Goal: Use online tool/utility

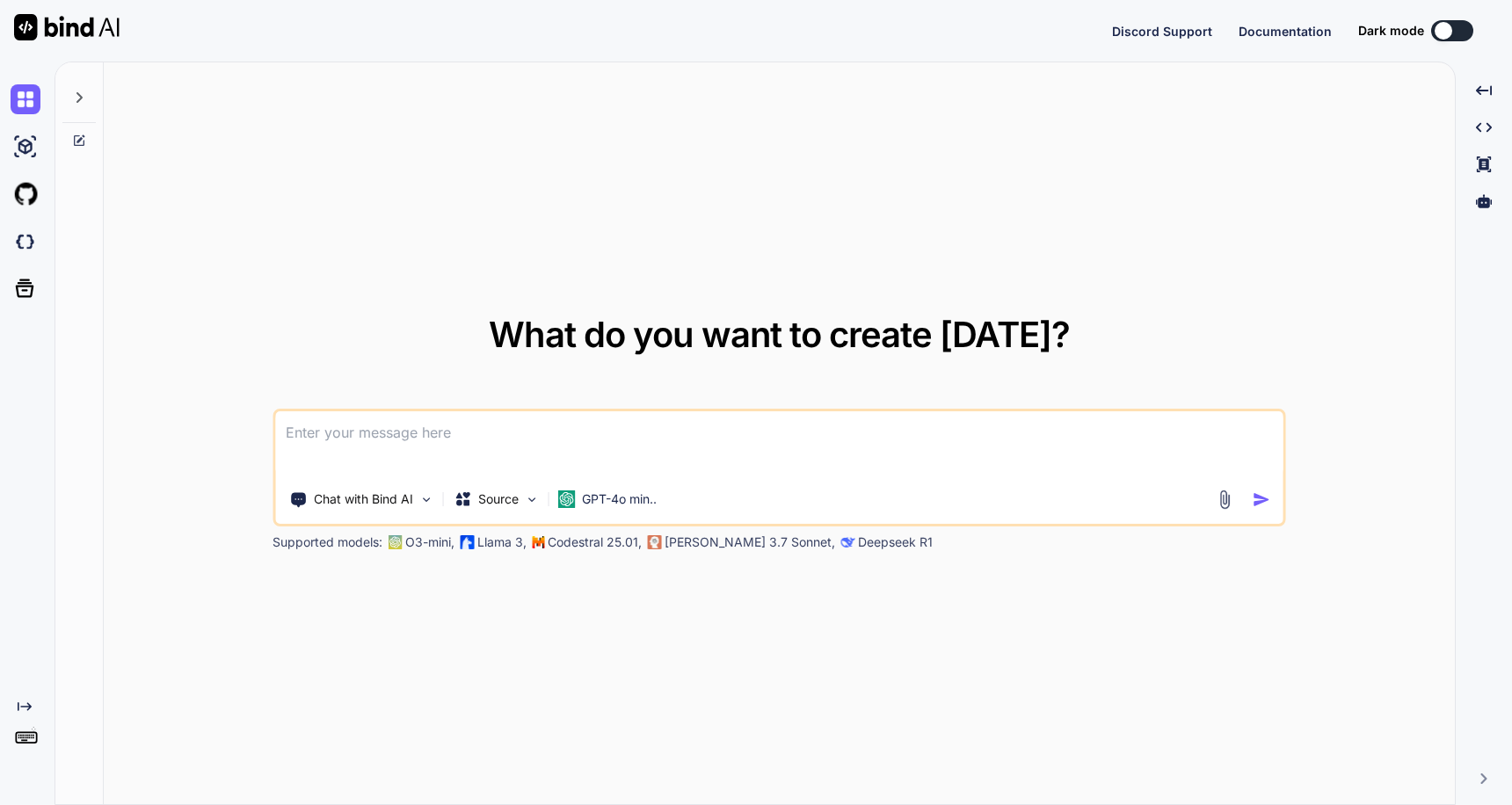
type textarea "x"
click at [1440, 45] on button "Sign in" at bounding box center [1437, 30] width 95 height 35
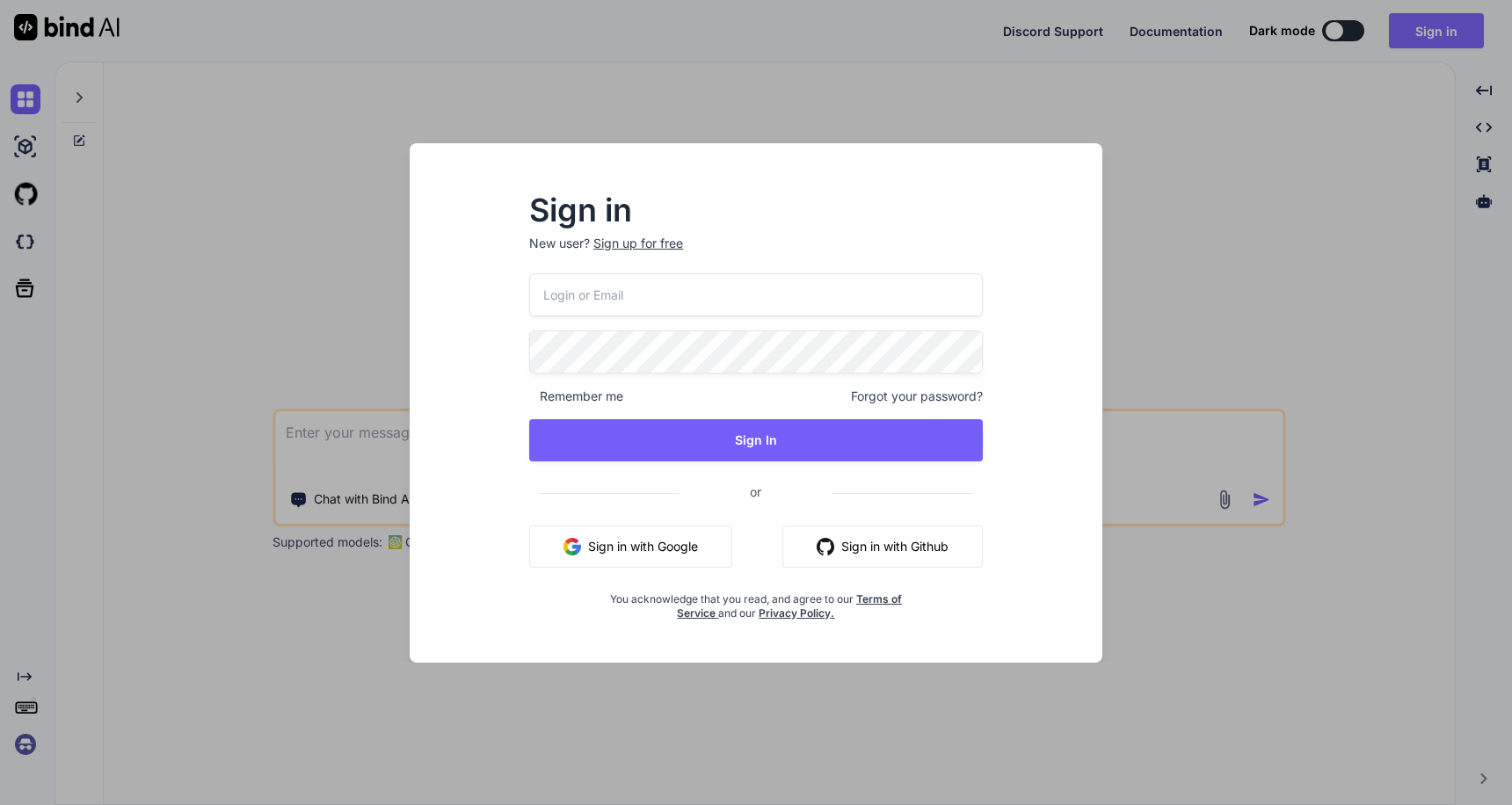
type input "[EMAIL_ADDRESS][PERSON_NAME][DOMAIN_NAME]"
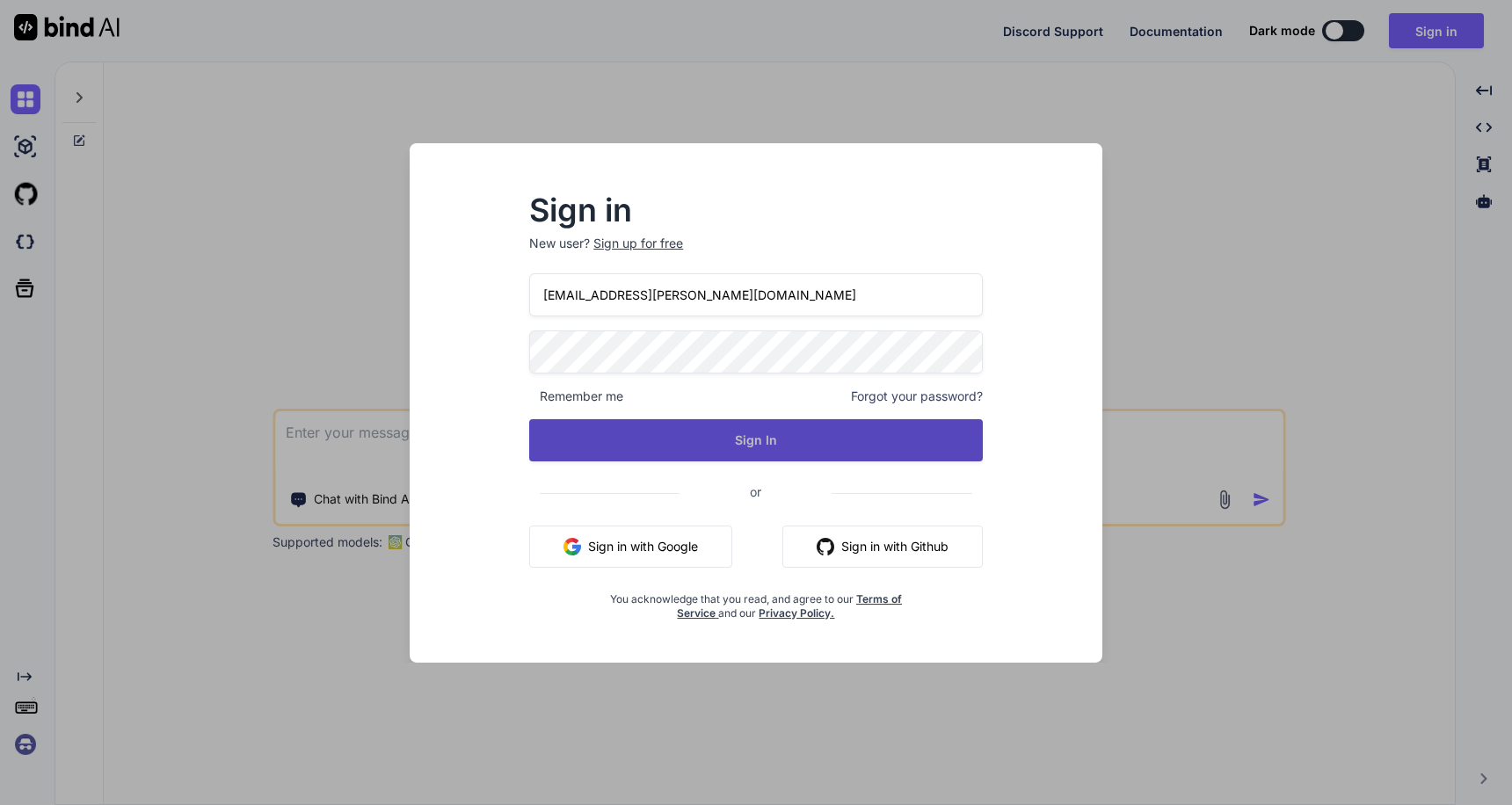
click at [796, 452] on button "Sign In" at bounding box center [756, 440] width 453 height 42
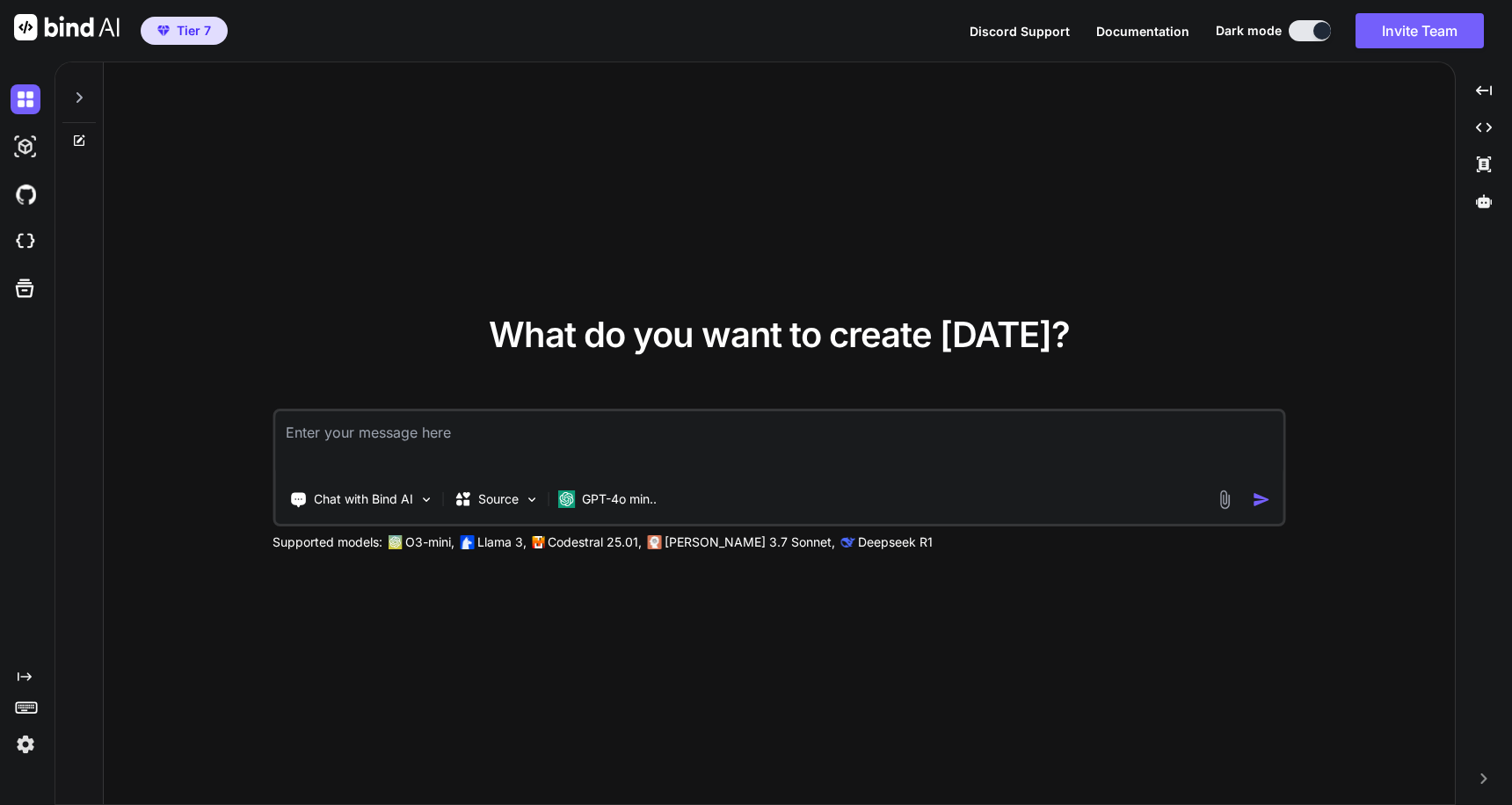
click at [25, 743] on img at bounding box center [26, 744] width 30 height 30
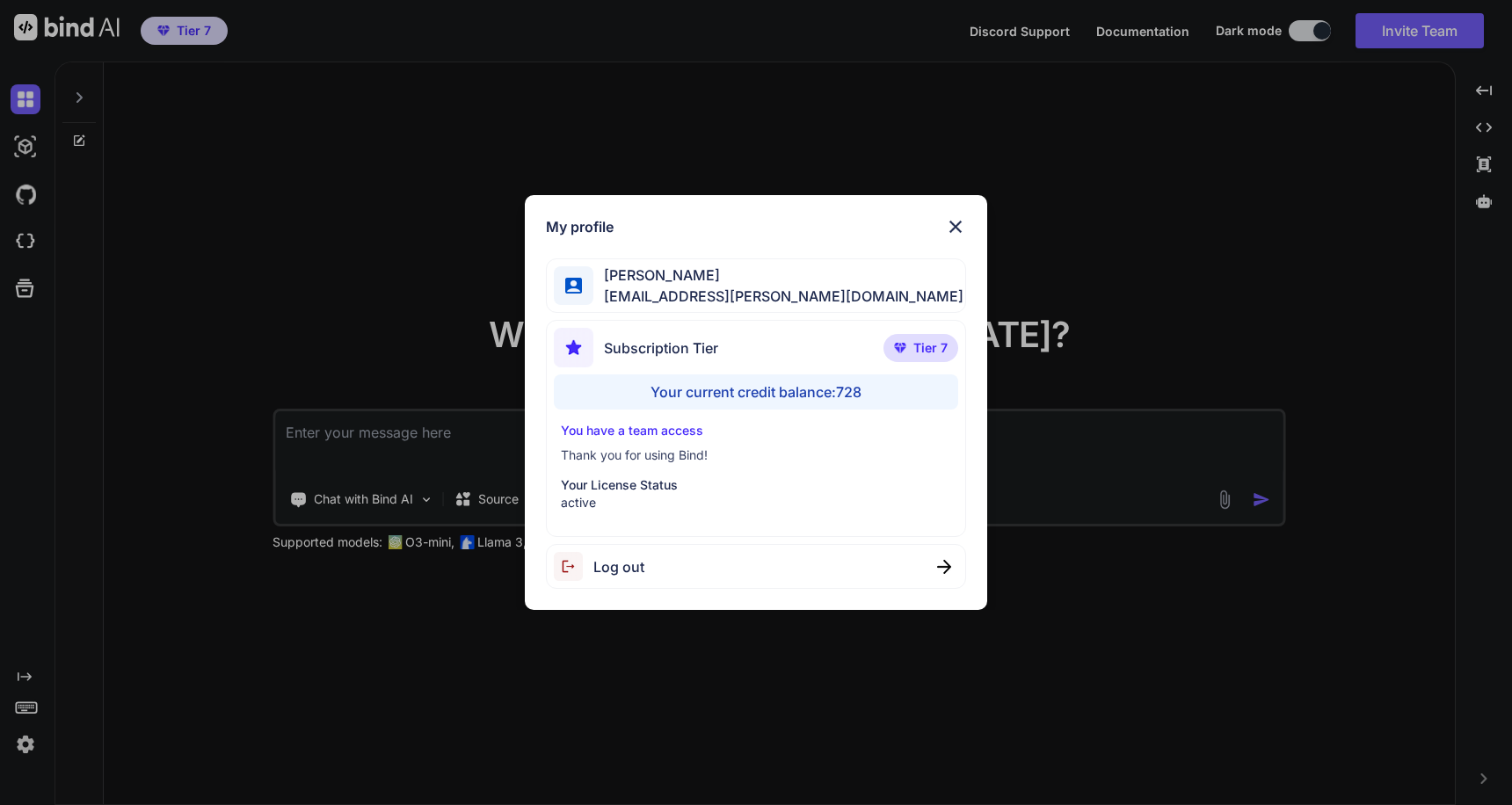
click at [954, 224] on img at bounding box center [955, 227] width 21 height 21
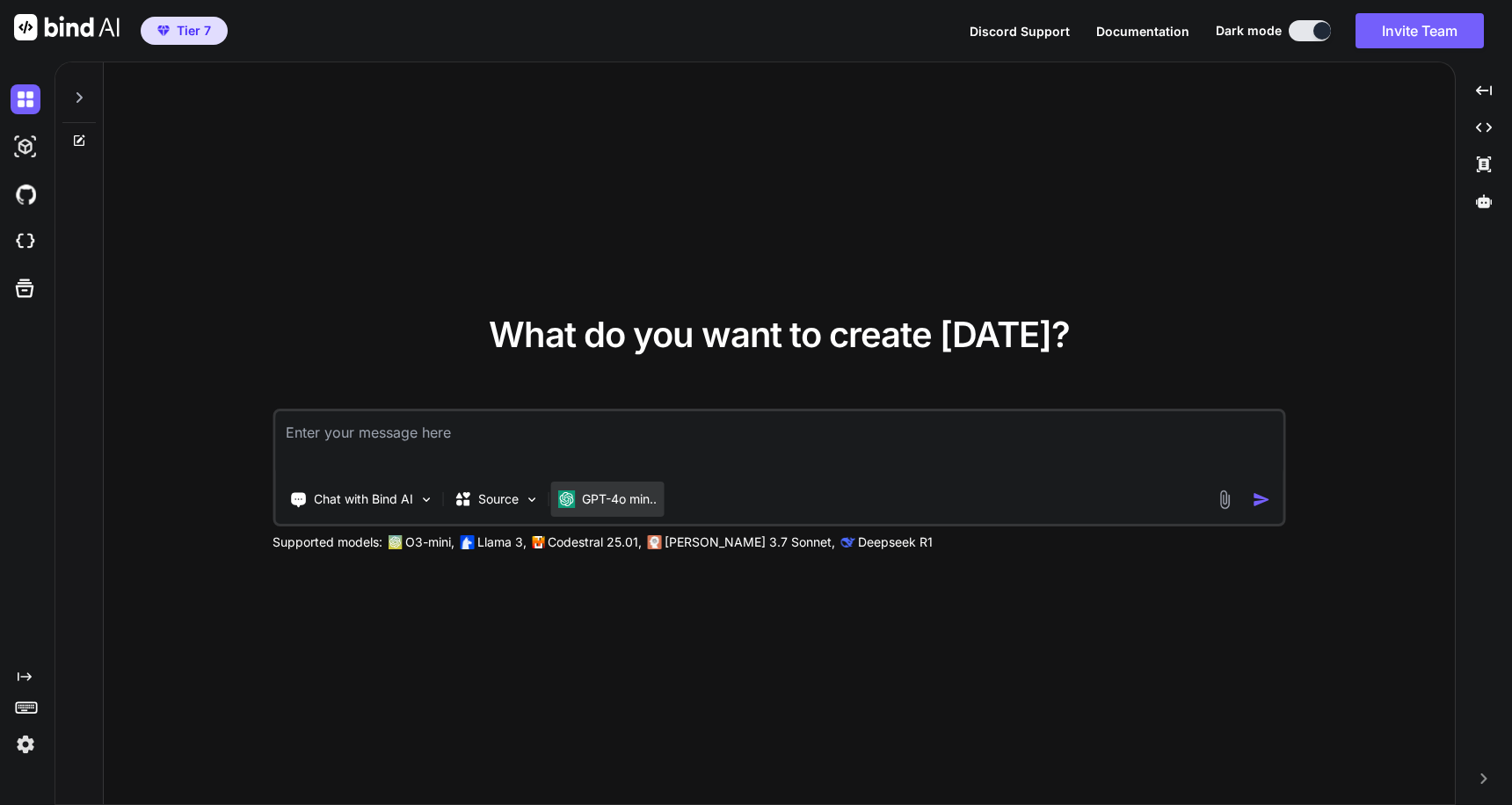
click at [605, 494] on p "GPT-4o min.." at bounding box center [619, 500] width 75 height 18
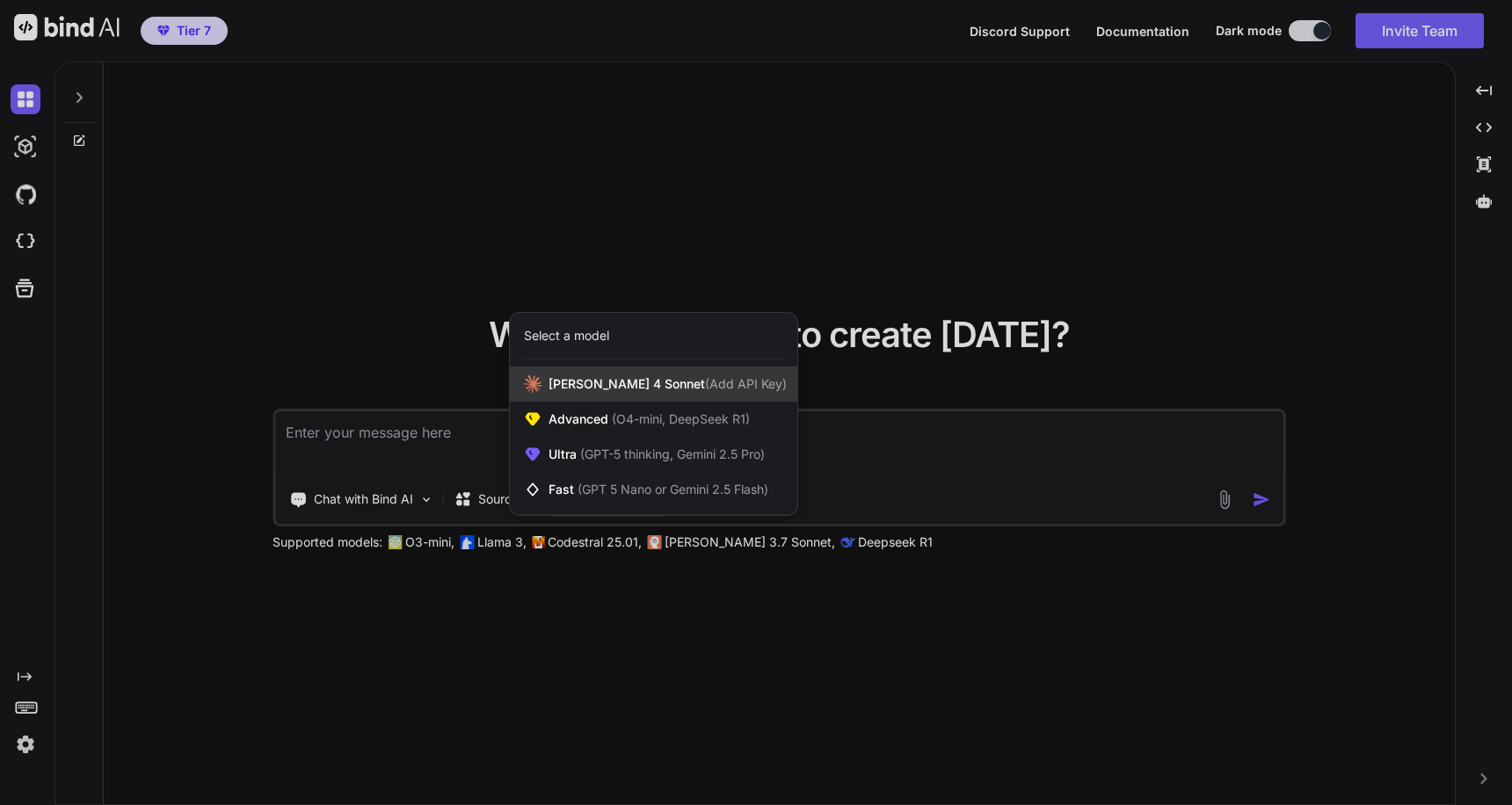
click at [656, 393] on div "[PERSON_NAME] 4 Sonnet (Add API Key)" at bounding box center [653, 384] width 287 height 35
type textarea "x"
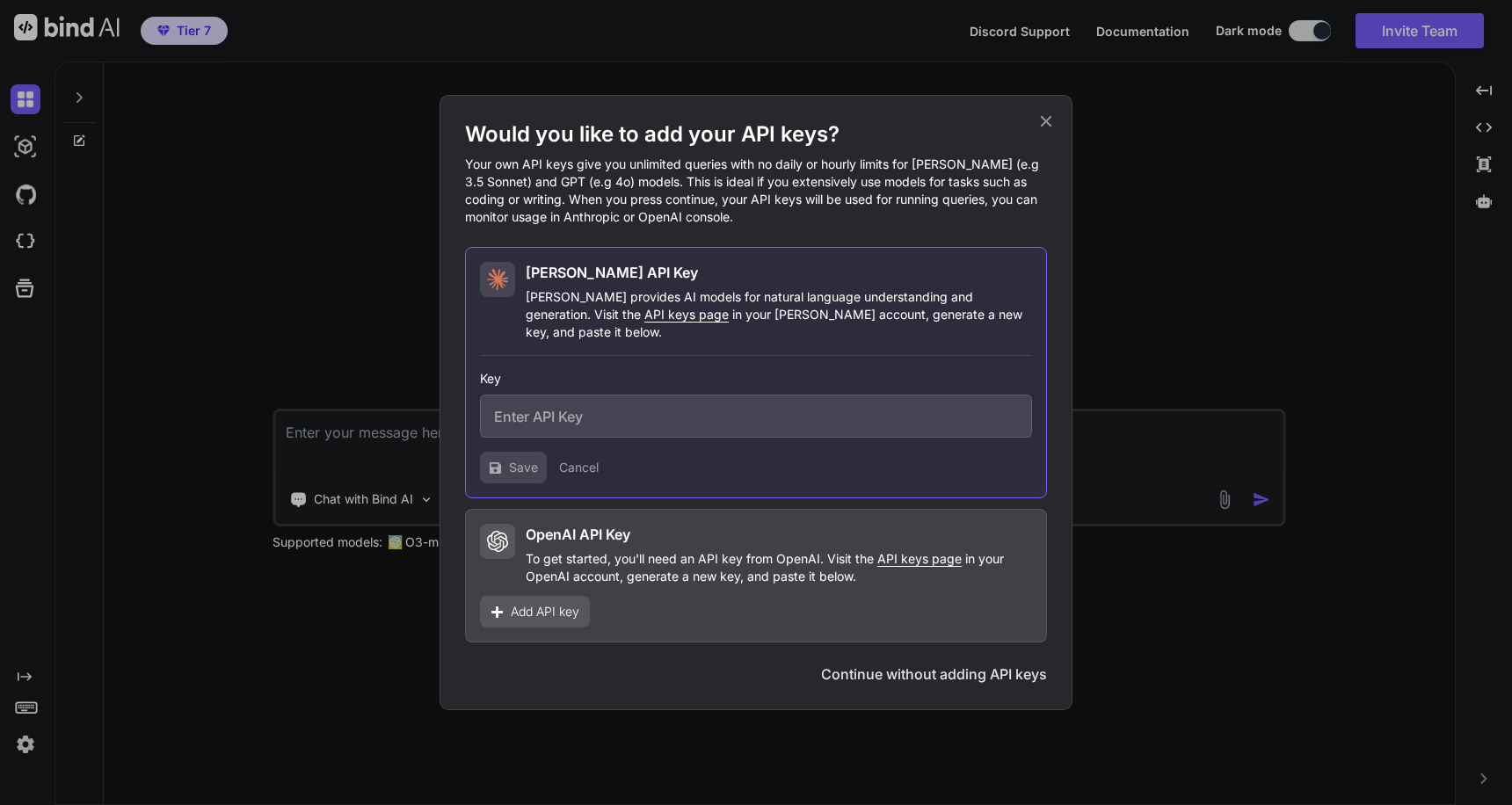
click at [739, 407] on input "text" at bounding box center [756, 415] width 553 height 43
paste input "sk-ant-api03-bRTbh9Wbm7grsk5loz35rlmB8qnMHfvZVpBl5fB_O-Dw5rcvVUEKUp0bvAMMOfdPLb…"
type input "sk-ant-api03-bRTbh9Wbm7grsk5loz35rlmB8qnMHfvZVpBl5fB_O-Dw5rcvVUEKUp0bvAMMOfdPLb…"
click at [523, 459] on span "Save" at bounding box center [523, 468] width 29 height 18
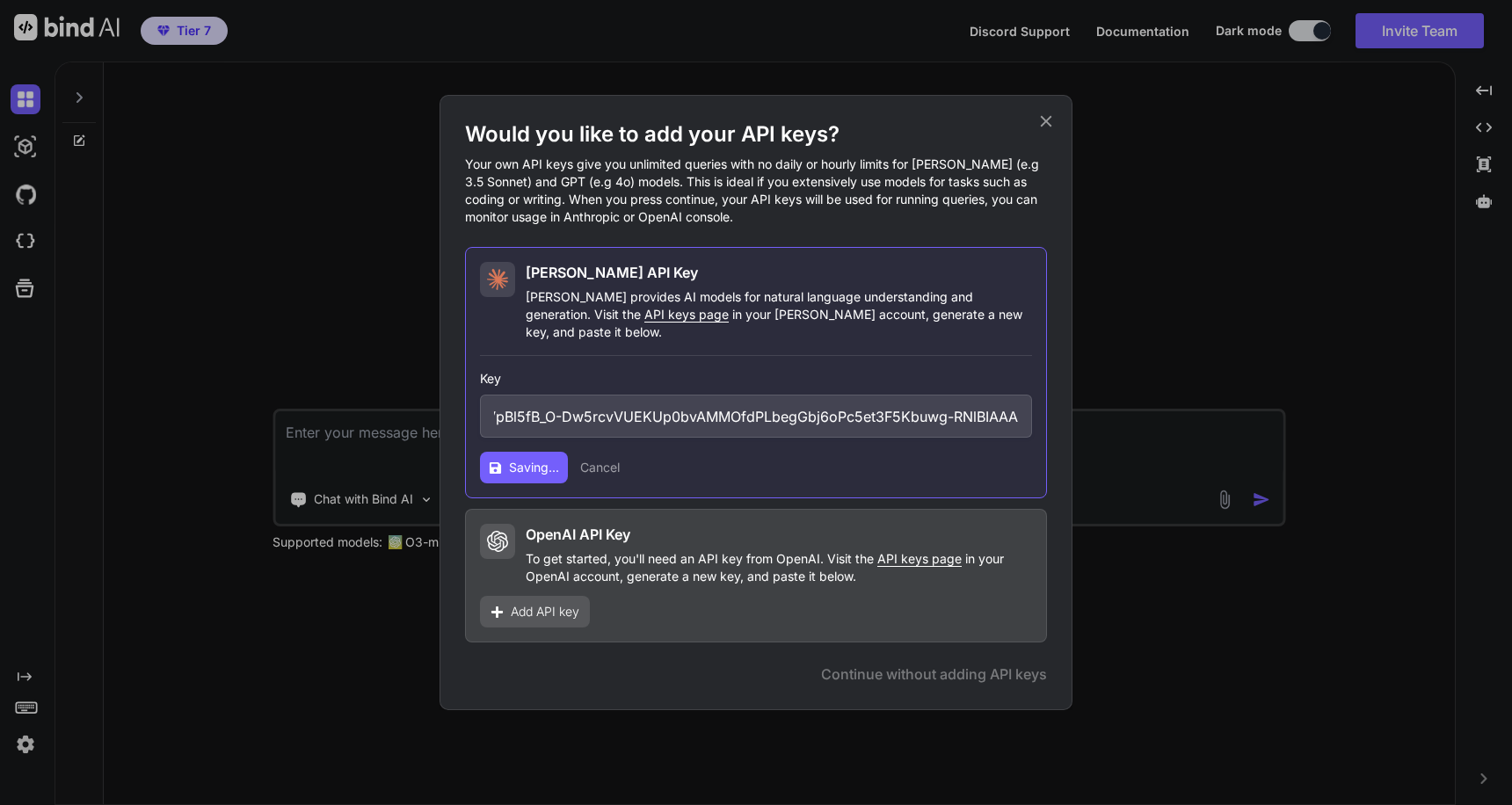
scroll to position [0, 0]
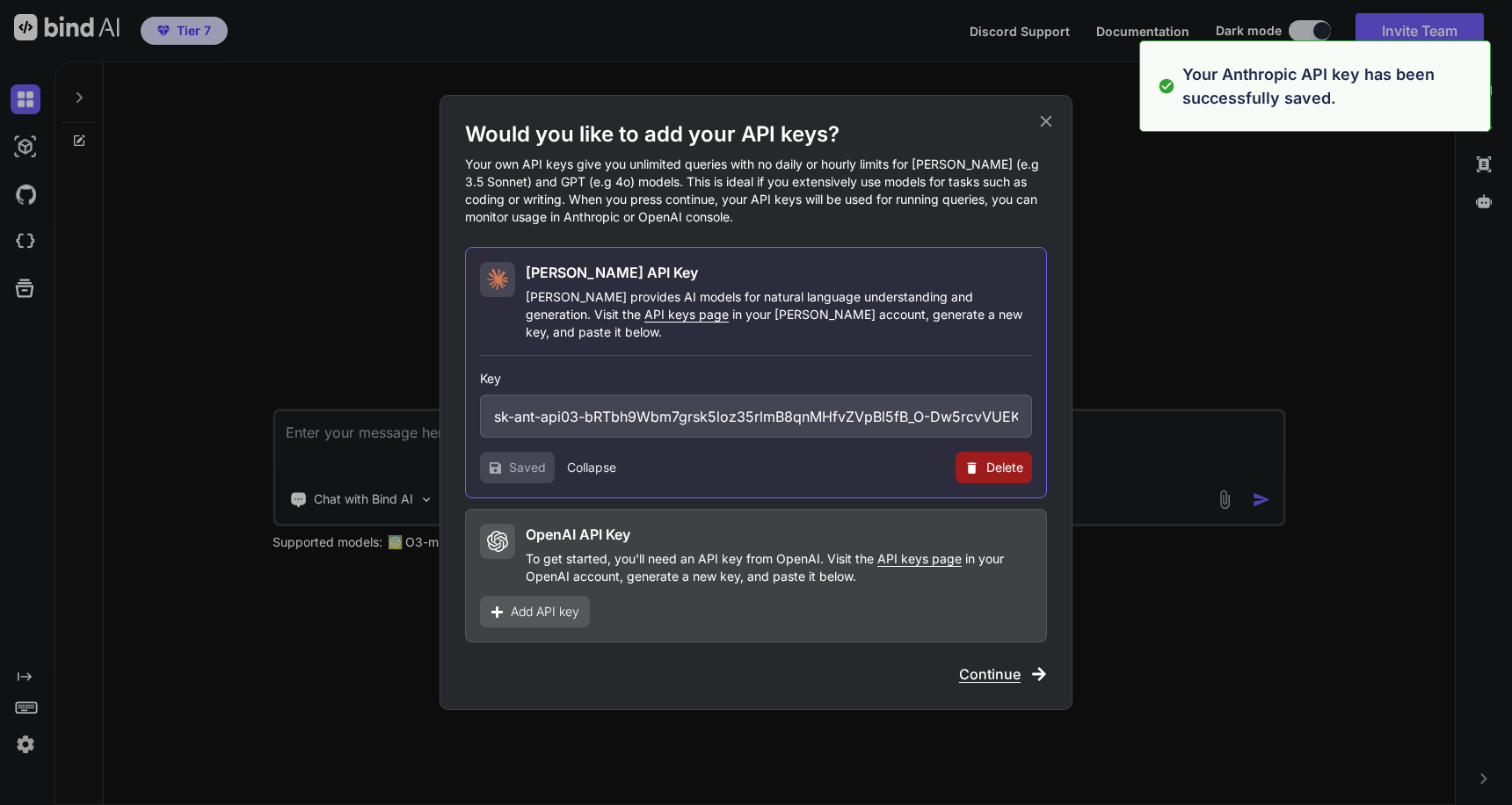
click at [976, 668] on span "Continue" at bounding box center [990, 674] width 62 height 21
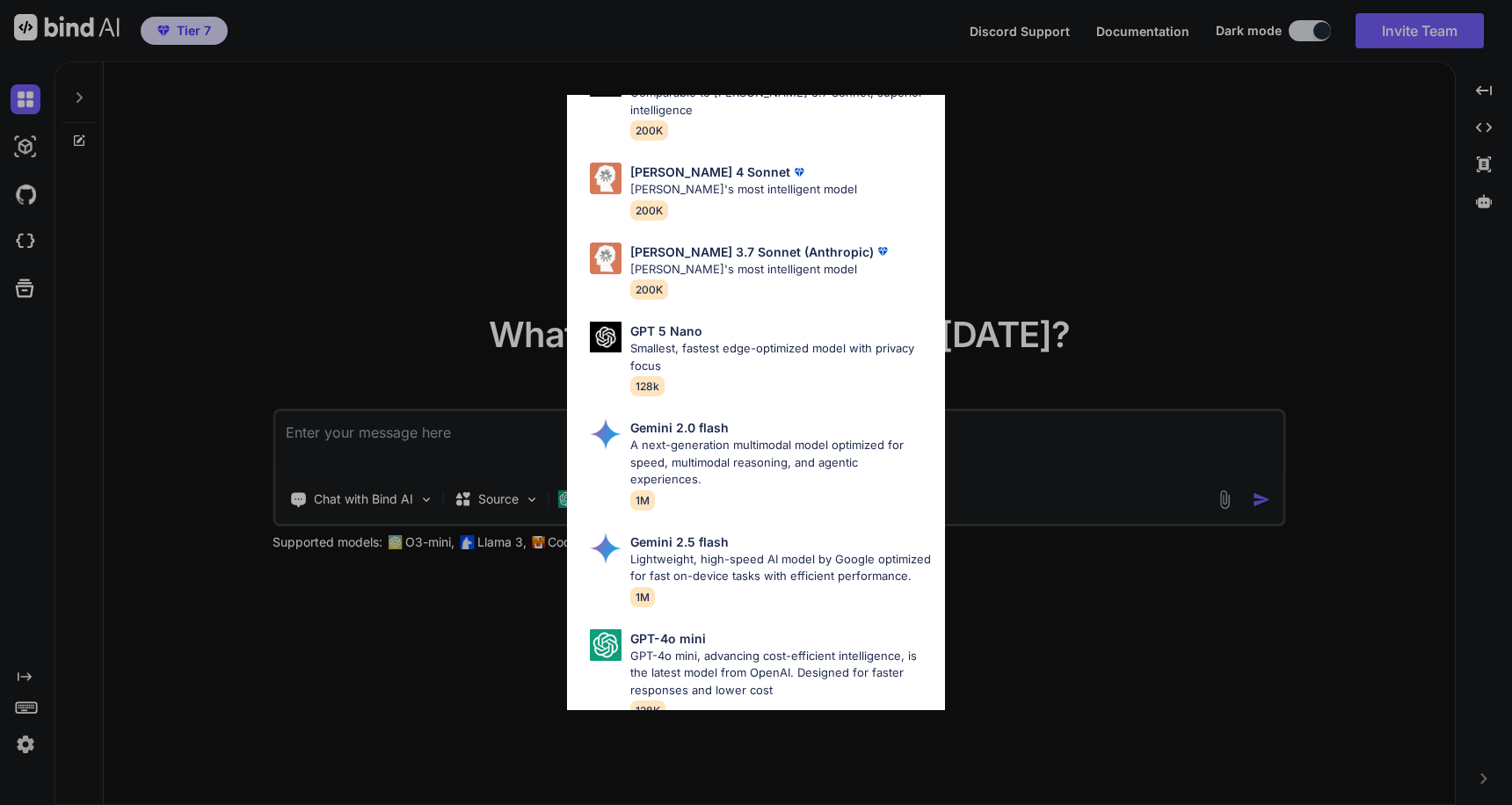
scroll to position [904, 0]
click at [781, 198] on p "[PERSON_NAME]'s most intelligent model" at bounding box center [744, 189] width 227 height 18
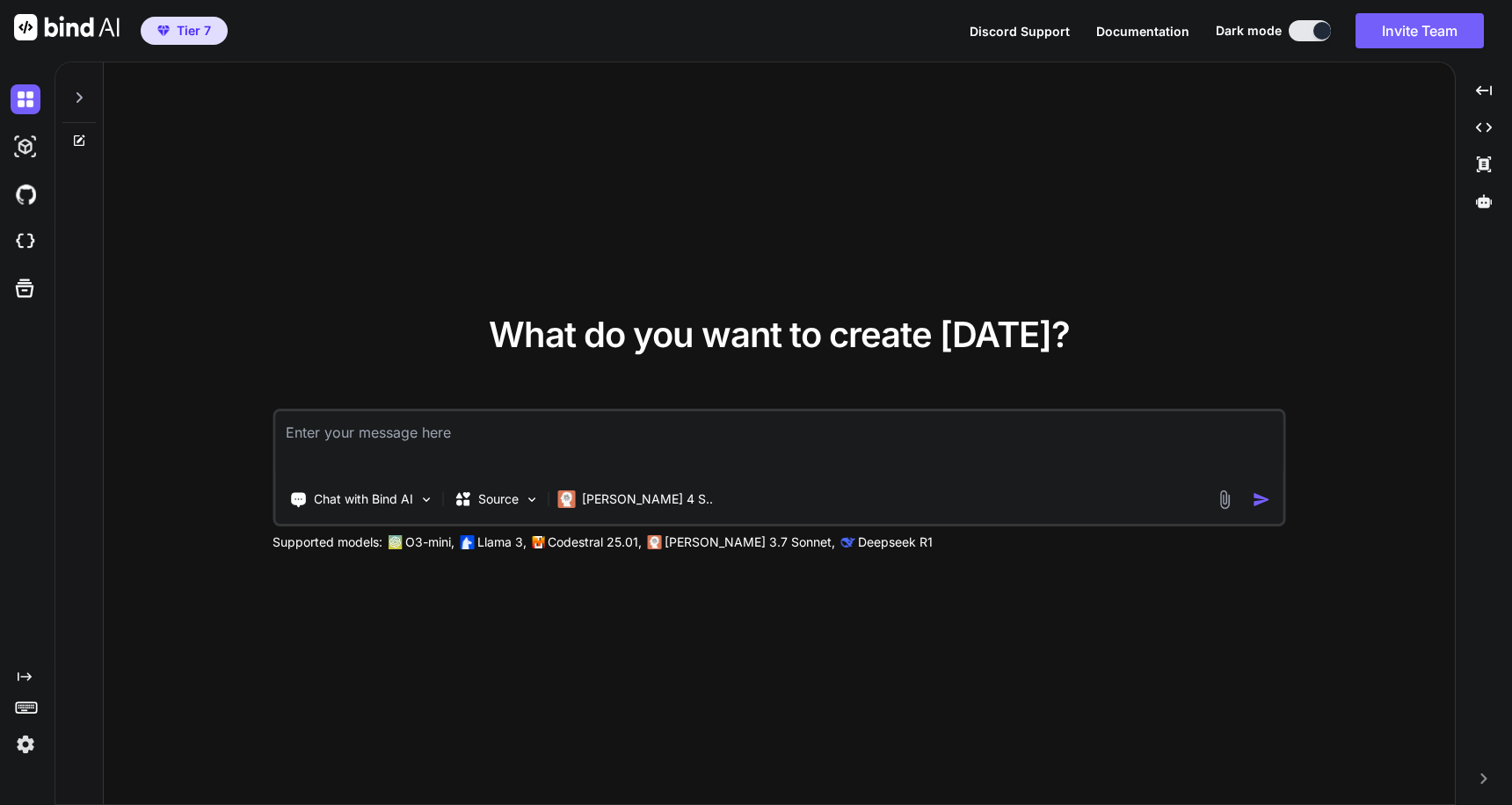
click at [653, 438] on textarea at bounding box center [779, 443] width 1009 height 65
type textarea "hi"
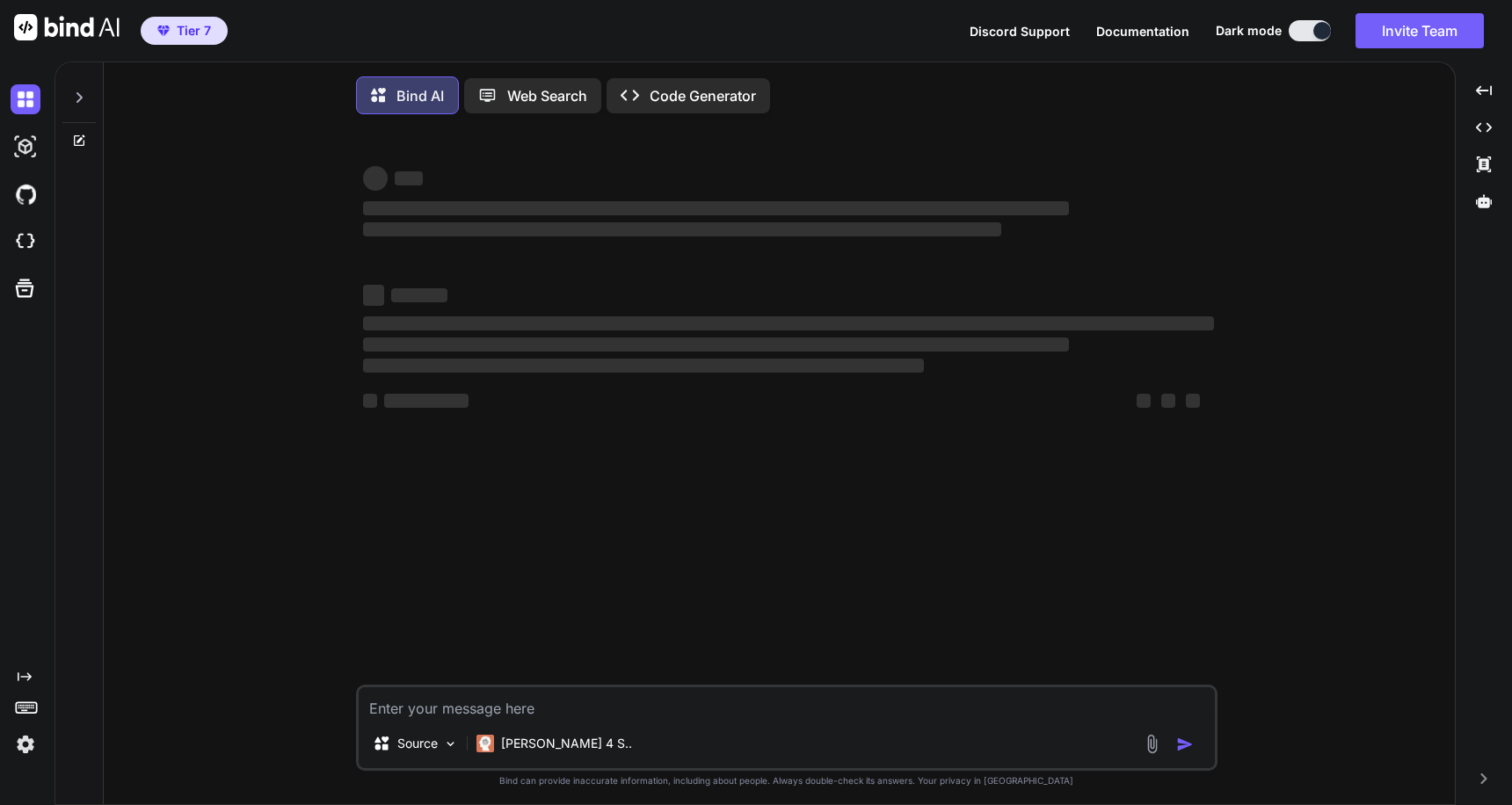
scroll to position [9, 0]
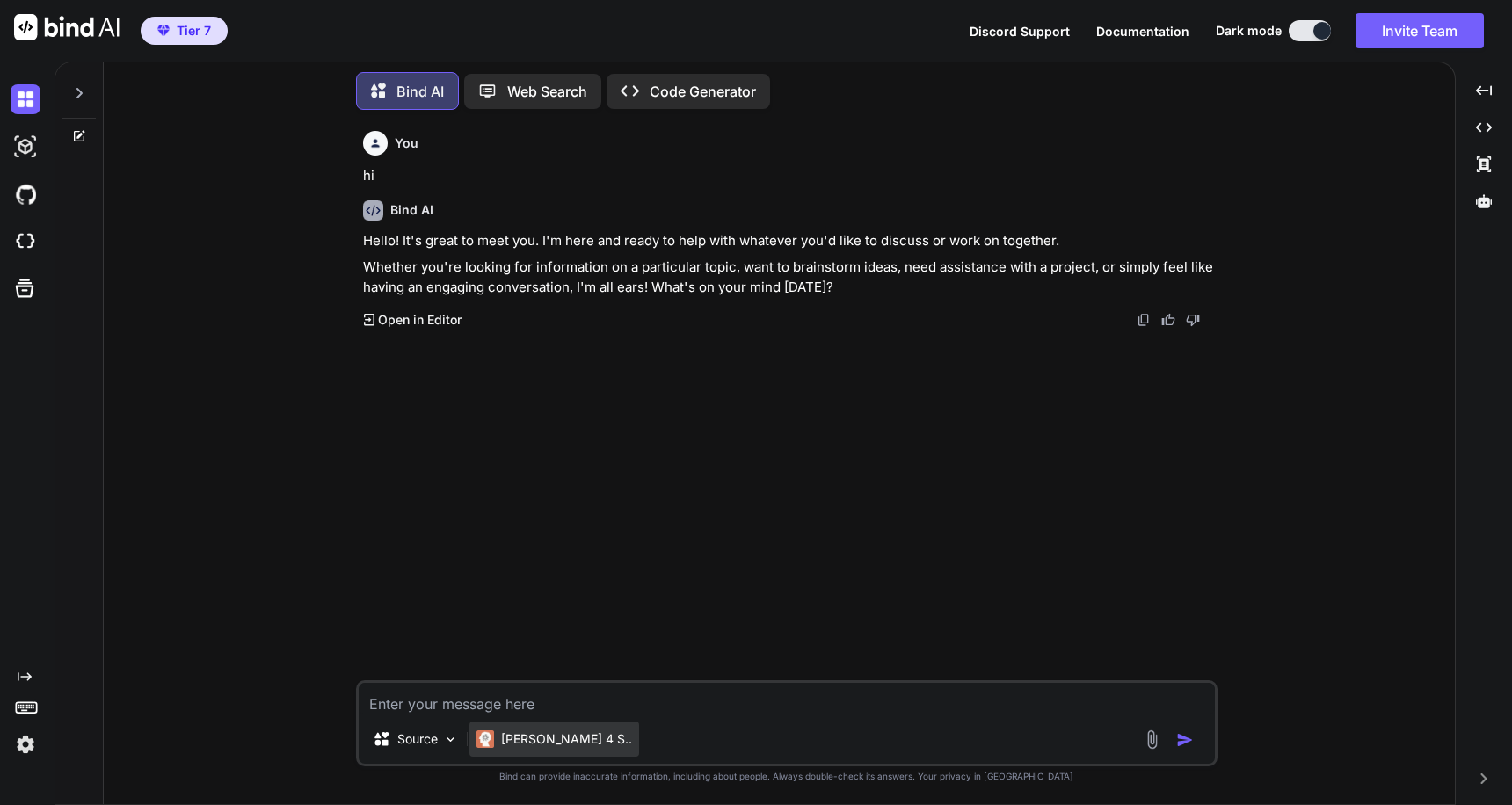
click at [527, 744] on p "[PERSON_NAME] 4 S.." at bounding box center [567, 739] width 131 height 18
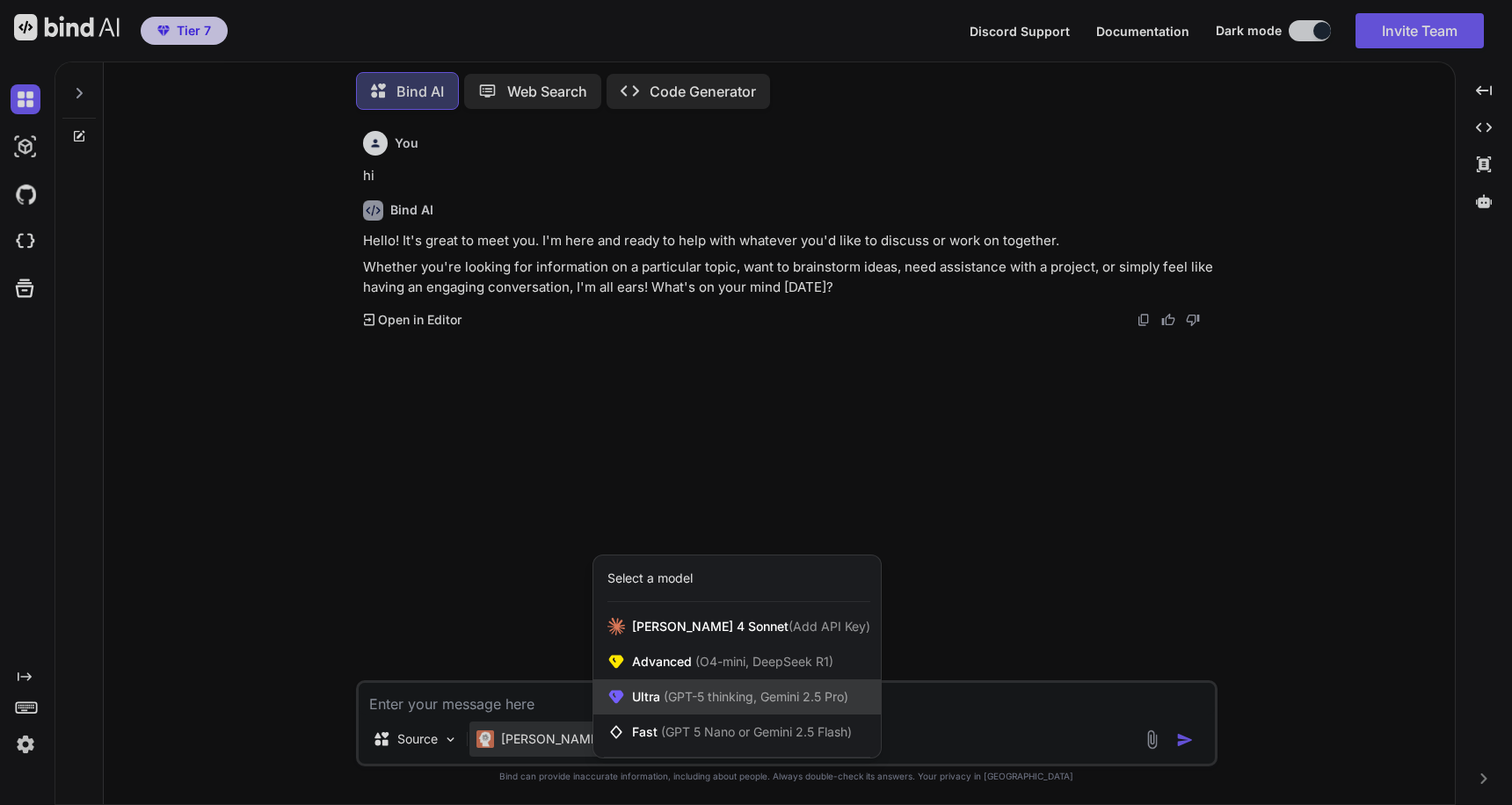
click at [621, 710] on div "Ultra (GPT-5 thinking, Gemini 2.5 Pro)" at bounding box center [737, 697] width 287 height 35
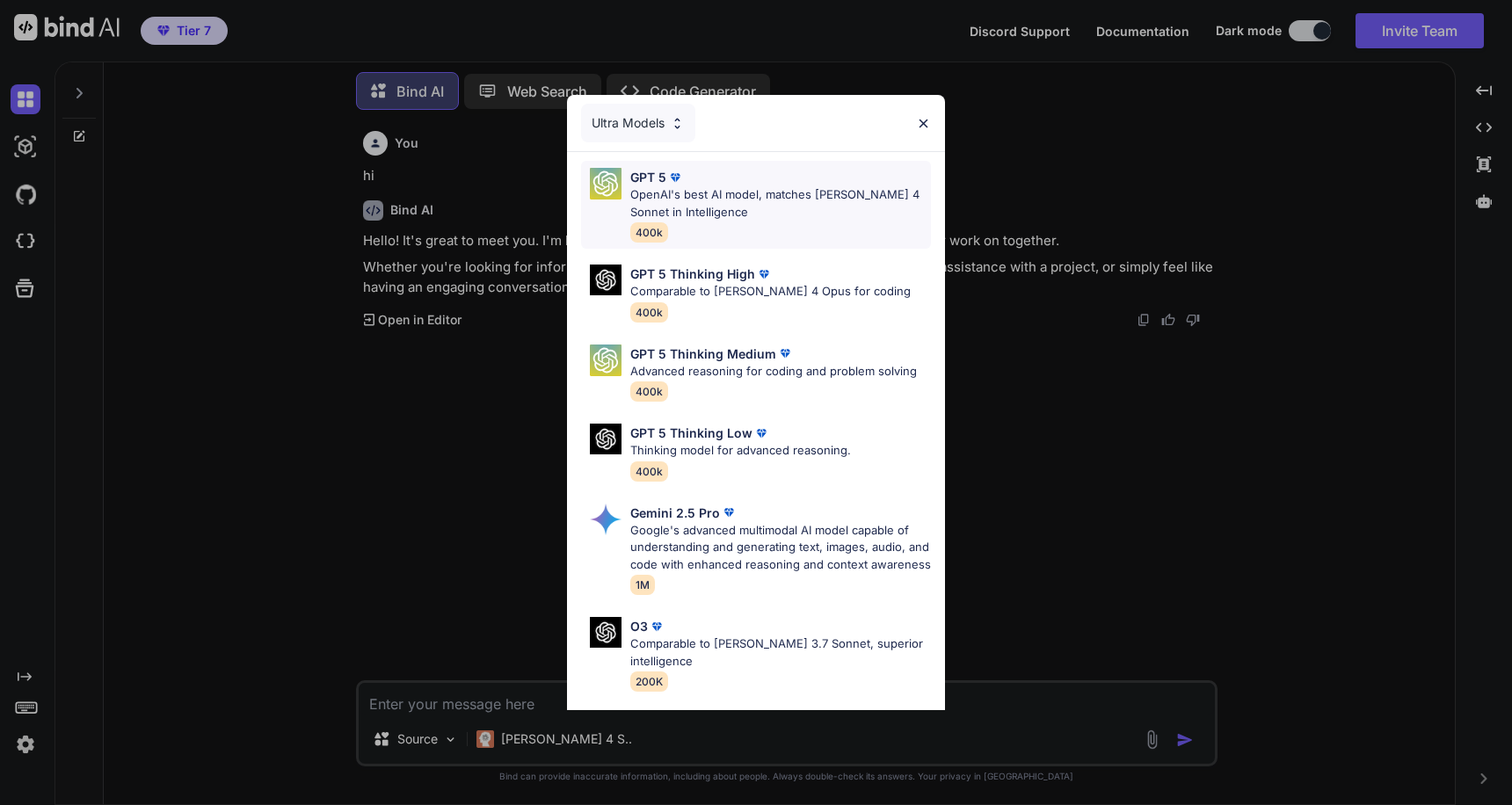
click at [698, 209] on p "OpenAI's best AI model, matches [PERSON_NAME] 4 Sonnet in Intelligence" at bounding box center [780, 204] width 301 height 34
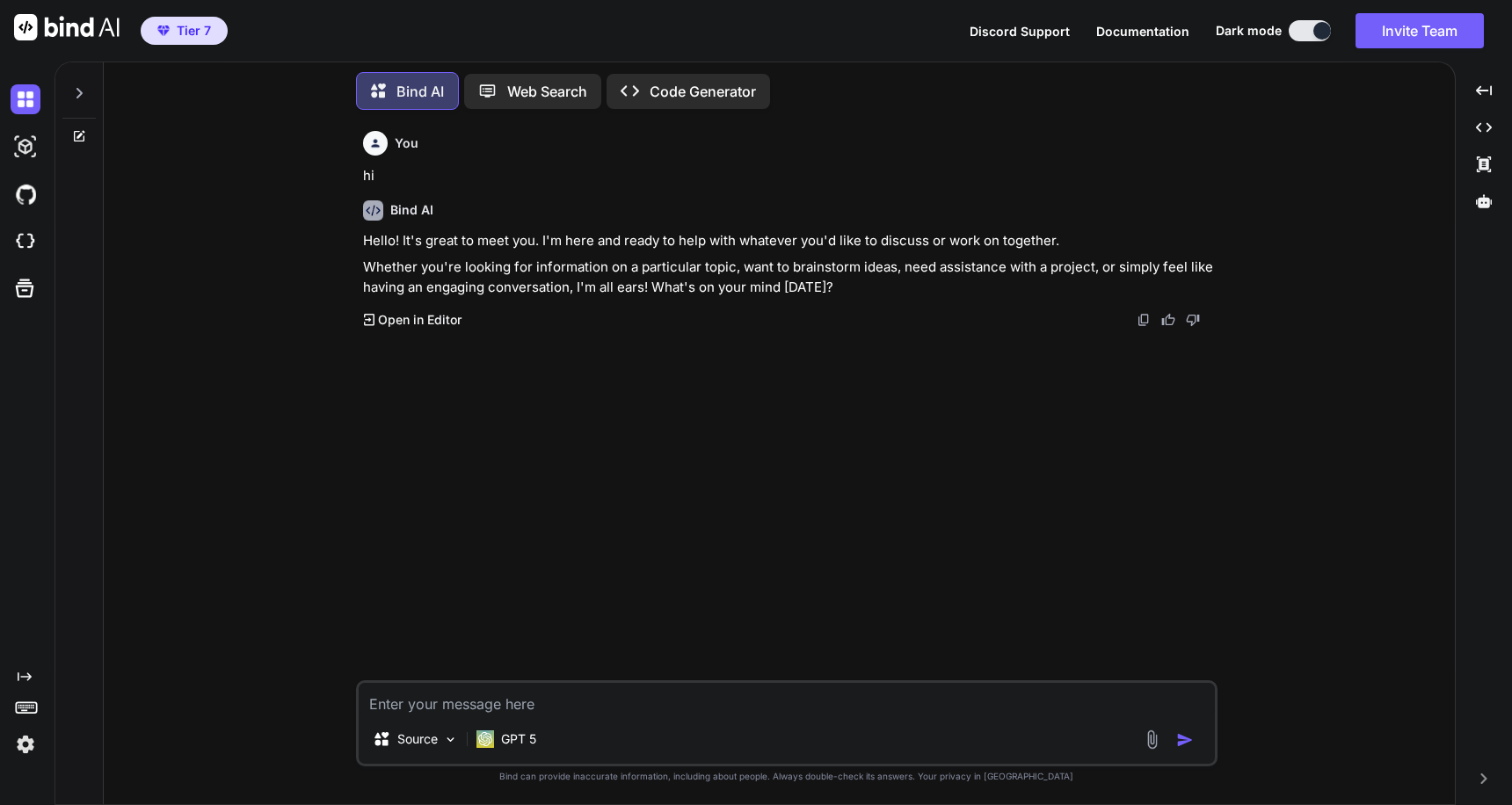
click at [568, 711] on textarea at bounding box center [787, 699] width 857 height 32
type textarea "hi"
